Goal: Answer question/provide support

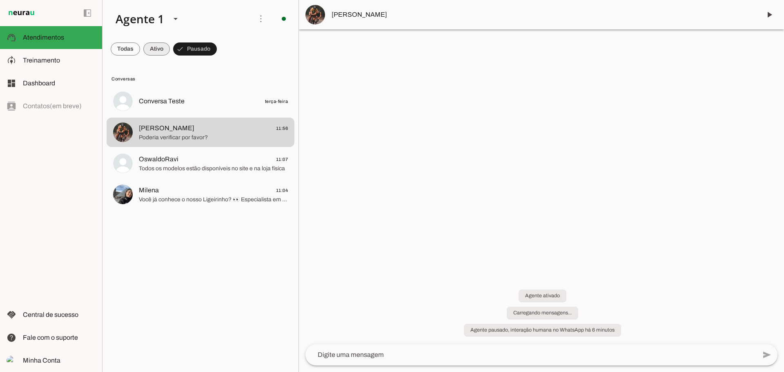
click at [130, 46] on span at bounding box center [125, 49] width 29 height 20
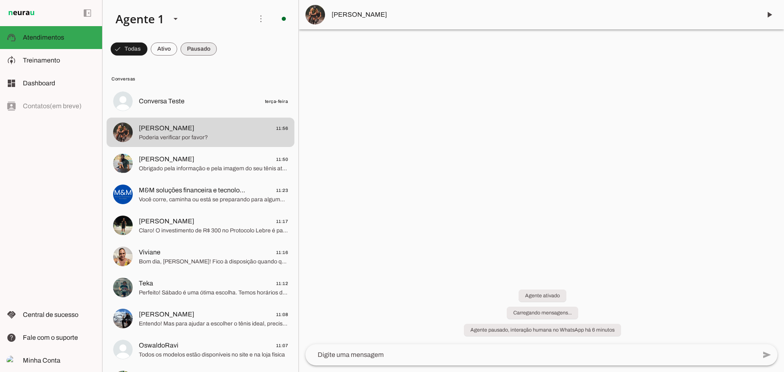
click at [147, 53] on span at bounding box center [129, 49] width 37 height 20
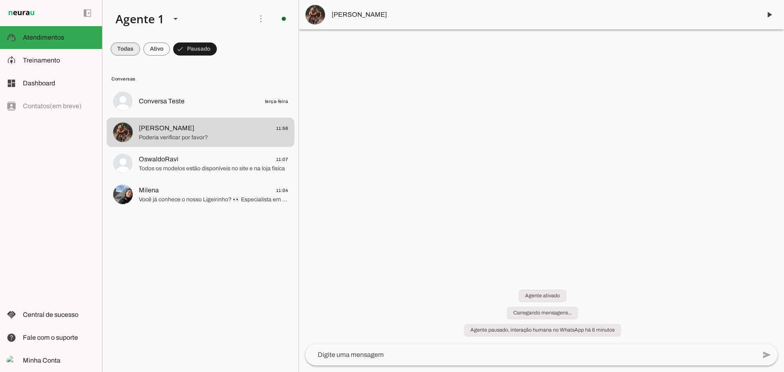
click at [119, 44] on span at bounding box center [125, 49] width 29 height 20
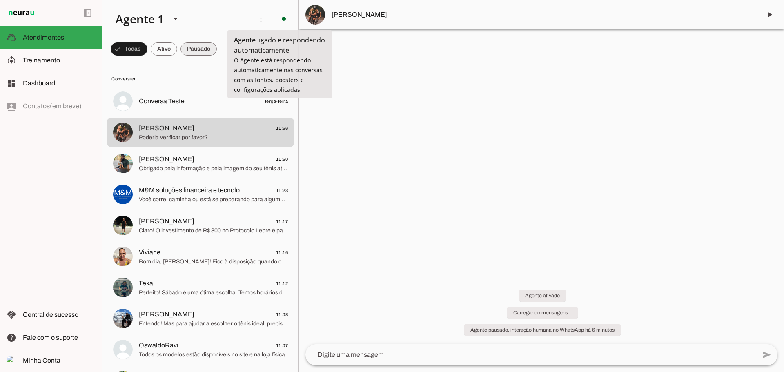
click at [147, 45] on span at bounding box center [129, 49] width 37 height 20
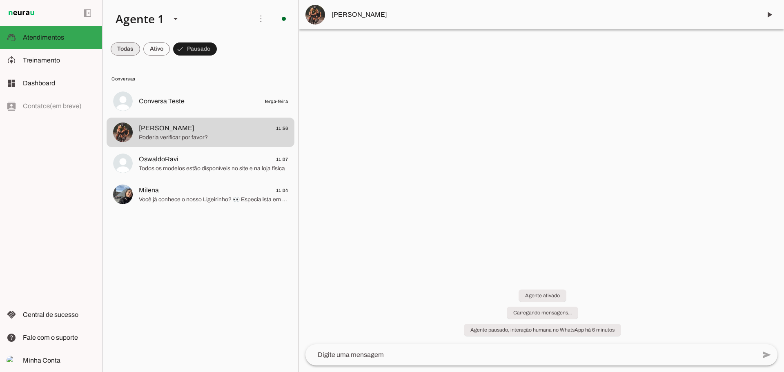
click at [129, 51] on span at bounding box center [125, 49] width 29 height 20
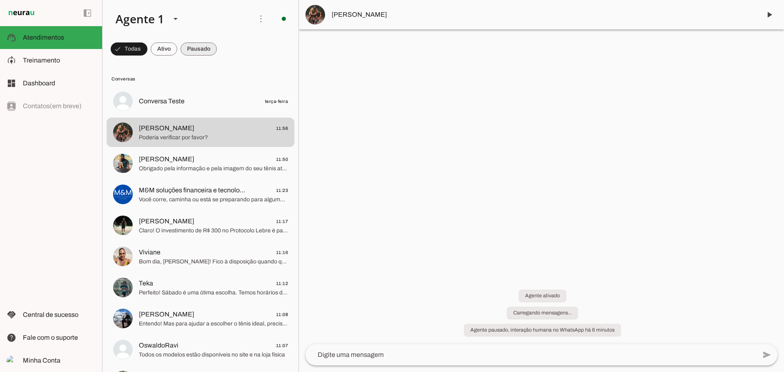
click at [147, 48] on span at bounding box center [129, 49] width 37 height 20
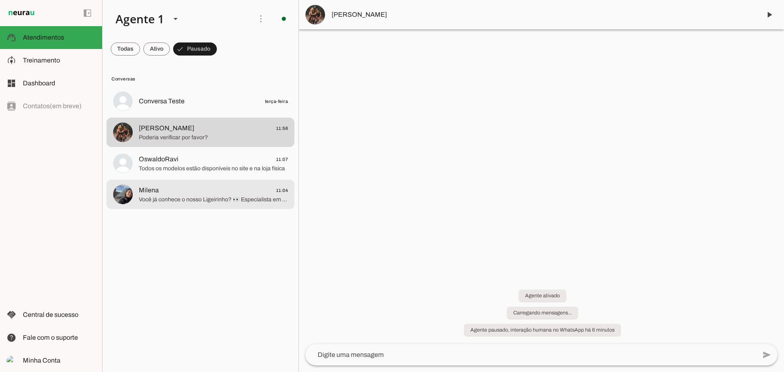
click at [208, 199] on span "Você já conhece o nosso Ligeirinho? 👀 Especialista em [GEOGRAPHIC_DATA] de 50 m…" at bounding box center [213, 200] width 149 height 8
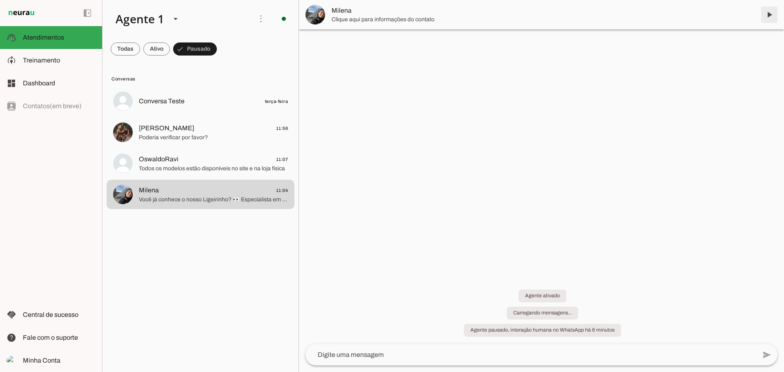
click at [772, 14] on span at bounding box center [769, 15] width 20 height 20
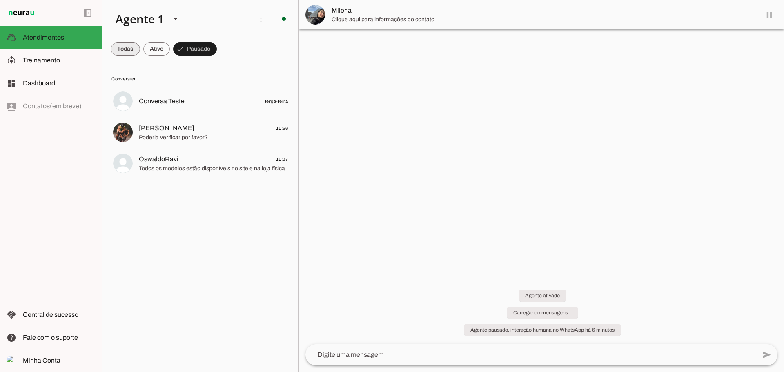
click at [129, 47] on span at bounding box center [125, 49] width 29 height 20
